Goal: Information Seeking & Learning: Learn about a topic

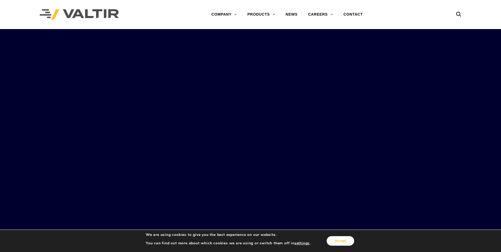
click at [340, 242] on button "Accept" at bounding box center [340, 241] width 27 height 10
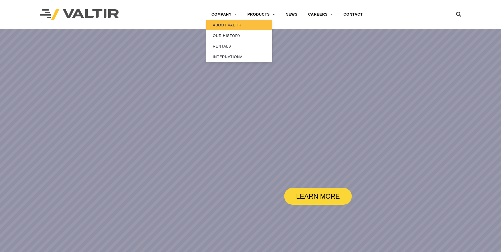
click at [220, 24] on link "ABOUT VALTIR" at bounding box center [239, 25] width 66 height 11
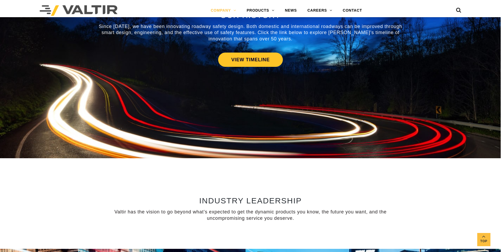
scroll to position [238, 0]
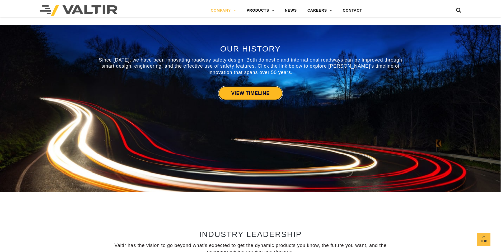
click at [247, 93] on link "VIEW TIMELINE" at bounding box center [250, 93] width 65 height 14
click at [245, 96] on link "VIEW TIMELINE" at bounding box center [250, 93] width 65 height 14
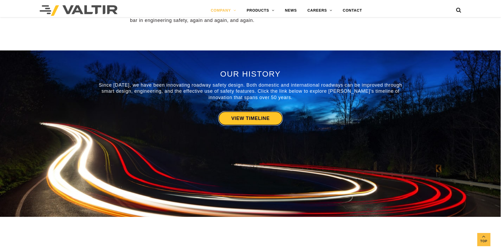
scroll to position [211, 0]
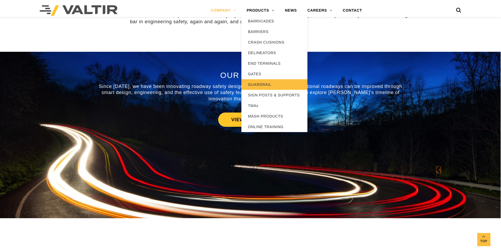
click at [254, 86] on link "GUARDRAIL" at bounding box center [274, 84] width 66 height 11
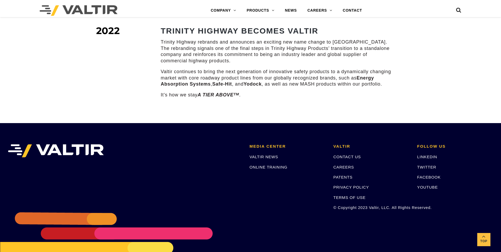
scroll to position [739, 0]
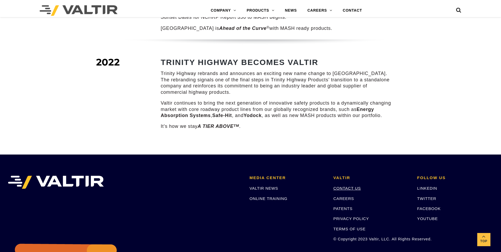
click at [342, 186] on link "CONTACT US" at bounding box center [346, 188] width 27 height 4
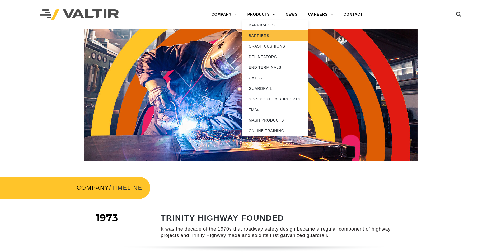
click at [255, 34] on link "BARRIERS" at bounding box center [275, 35] width 66 height 11
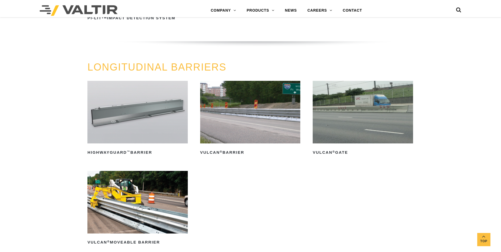
scroll to position [554, 0]
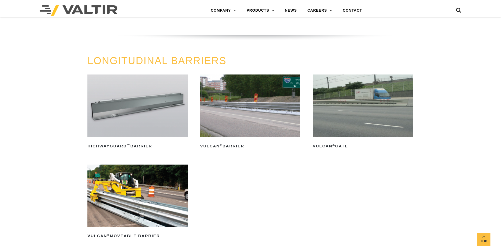
click at [242, 135] on img at bounding box center [250, 105] width 100 height 63
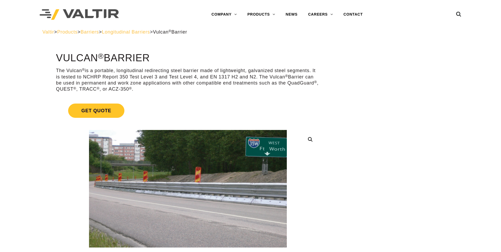
click at [99, 32] on span "Barriers" at bounding box center [90, 31] width 18 height 5
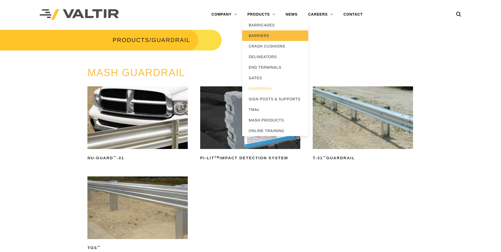
click at [263, 34] on link "BARRIERS" at bounding box center [275, 35] width 66 height 11
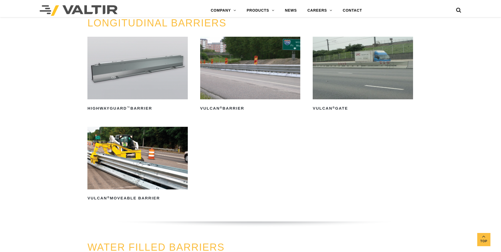
scroll to position [581, 0]
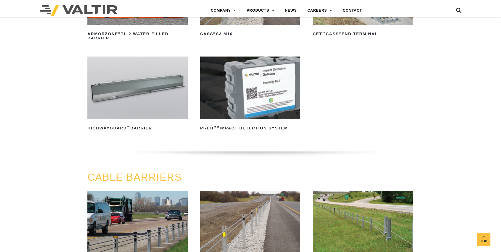
scroll to position [79, 0]
